Goal: Transaction & Acquisition: Purchase product/service

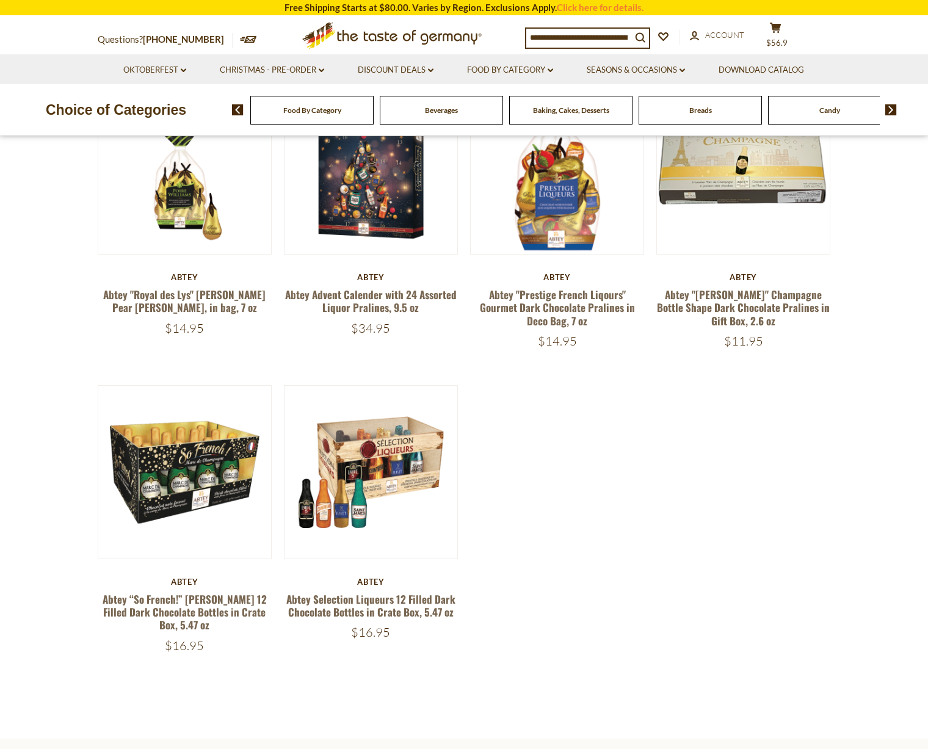
scroll to position [159, 0]
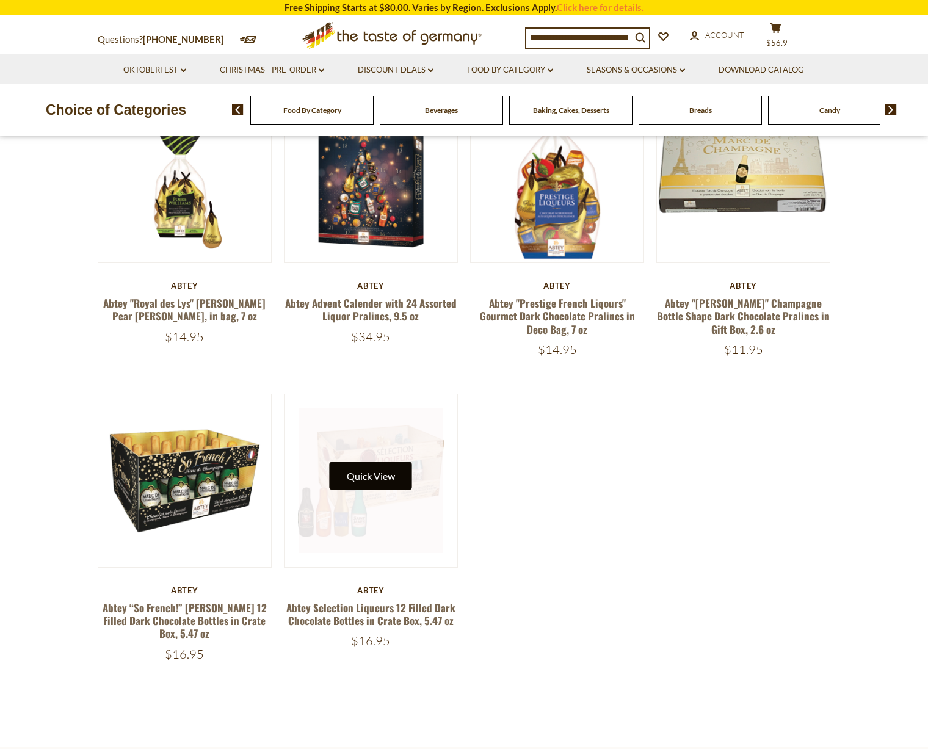
click at [371, 471] on button "Quick View" at bounding box center [371, 475] width 82 height 27
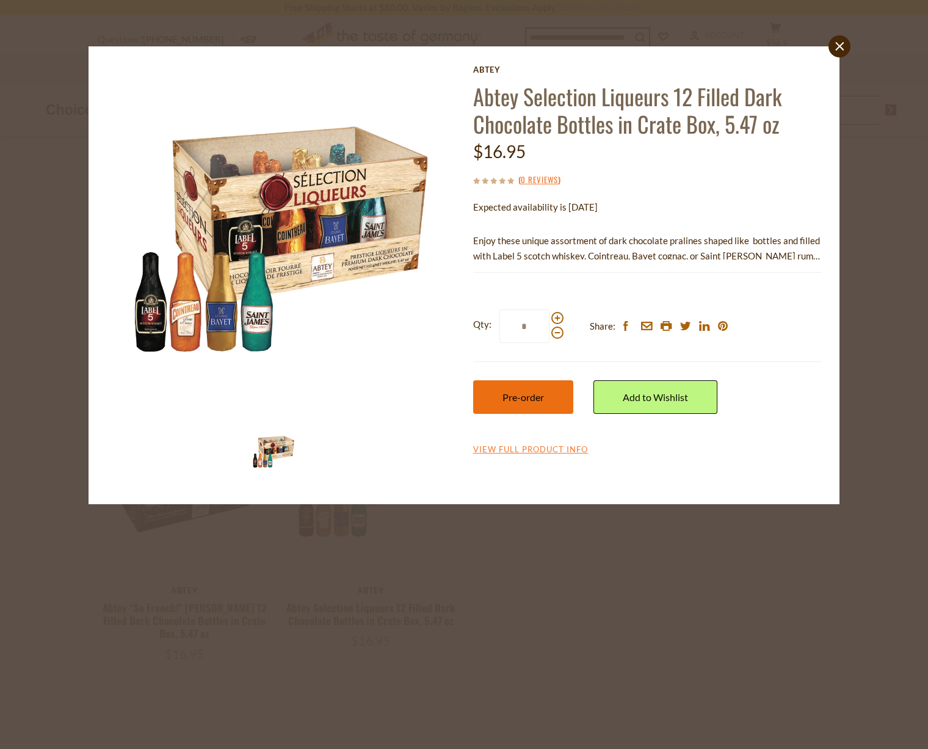
click at [535, 403] on button "Pre-order" at bounding box center [523, 398] width 100 height 34
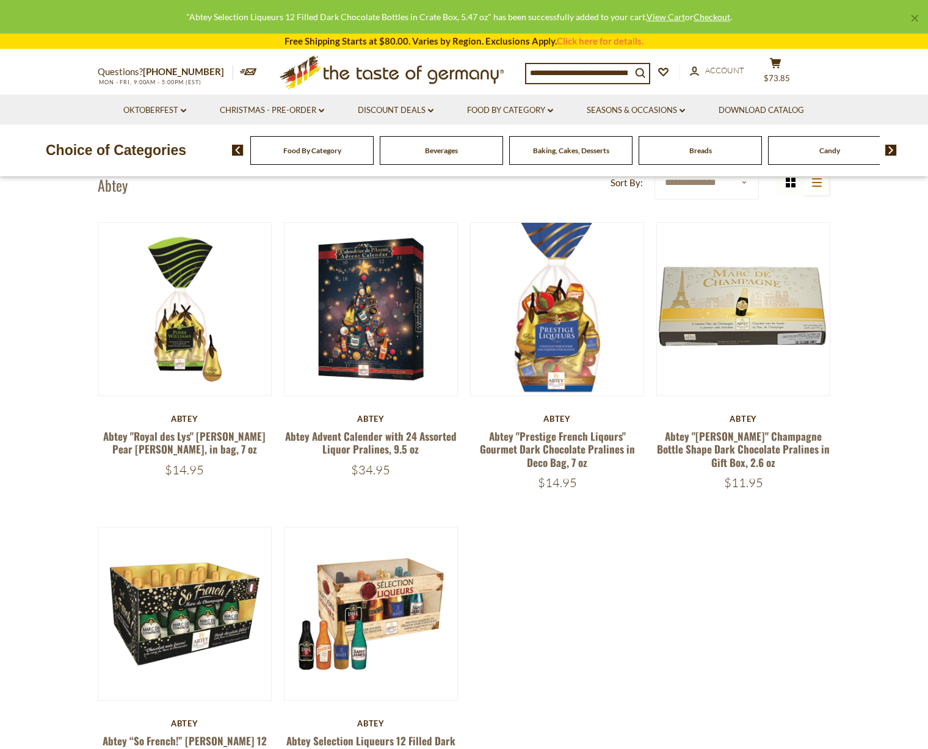
scroll to position [0, 0]
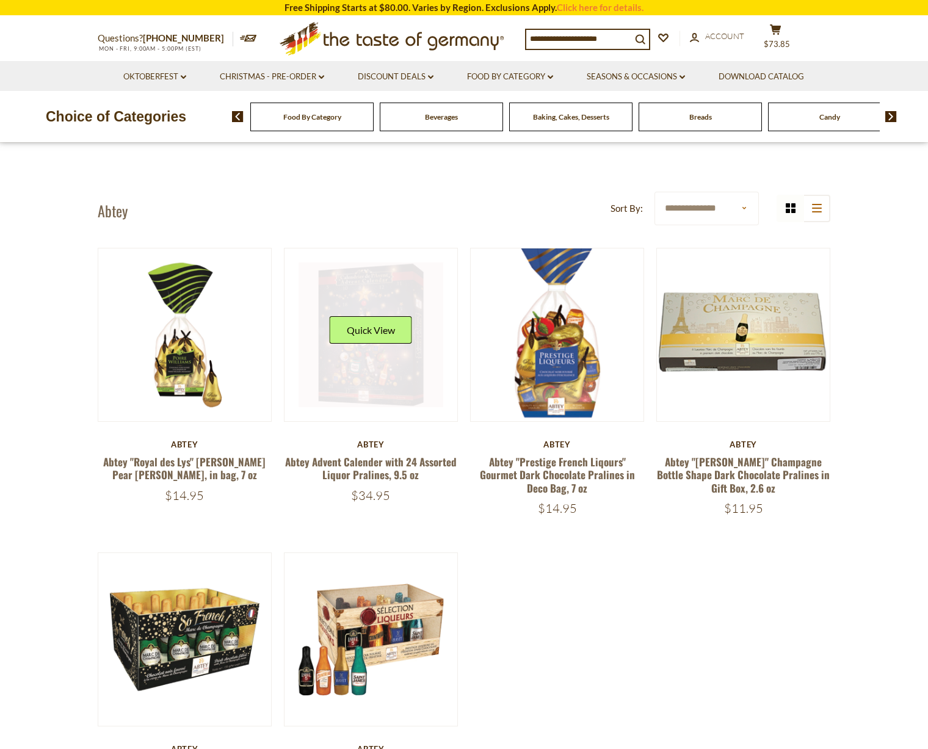
click at [376, 393] on link at bounding box center [371, 335] width 145 height 145
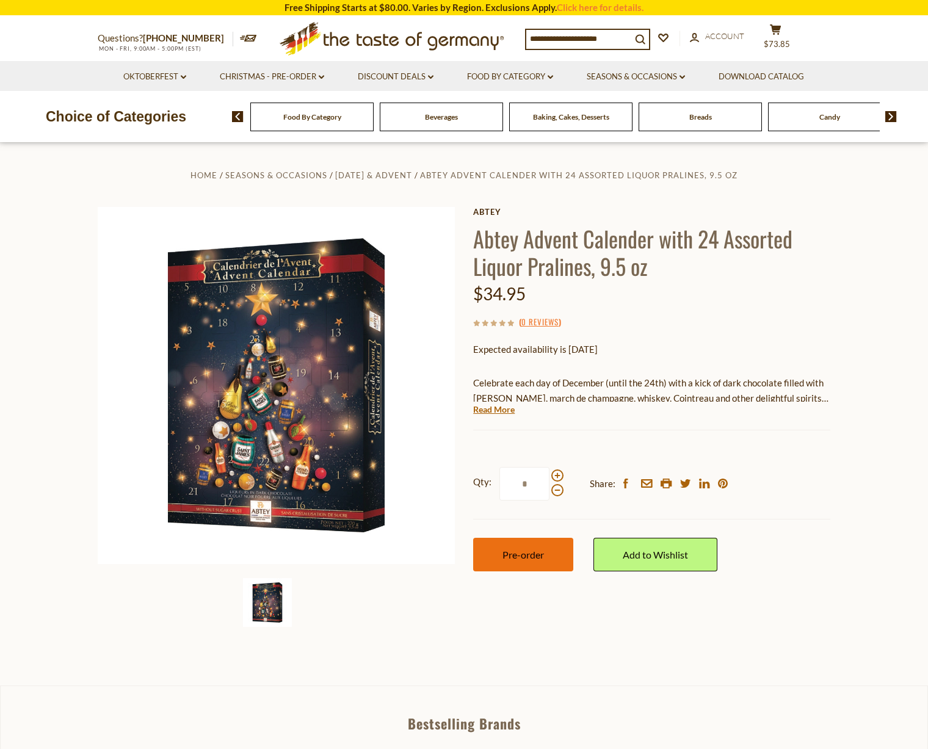
click at [504, 544] on button "Pre-order" at bounding box center [523, 555] width 100 height 34
